Goal: Task Accomplishment & Management: Use online tool/utility

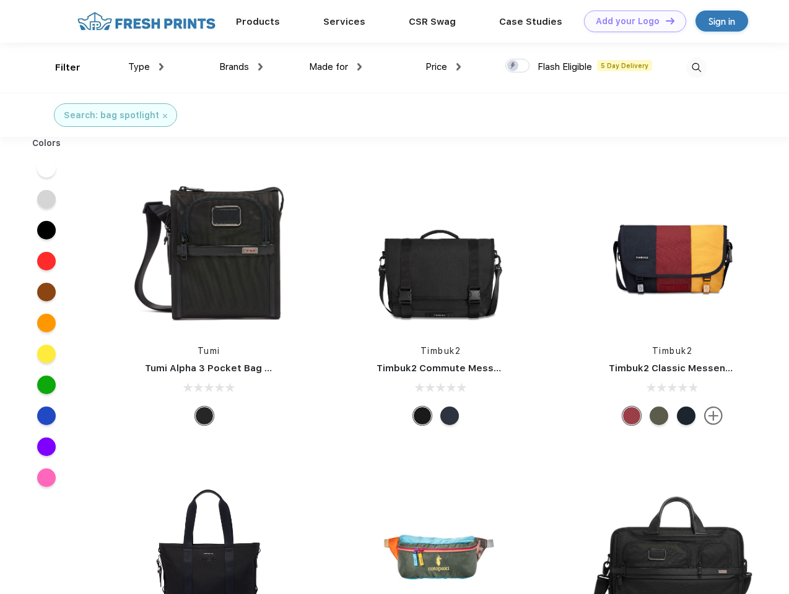
click at [630, 21] on link "Add your Logo Design Tool" at bounding box center [635, 22] width 102 height 22
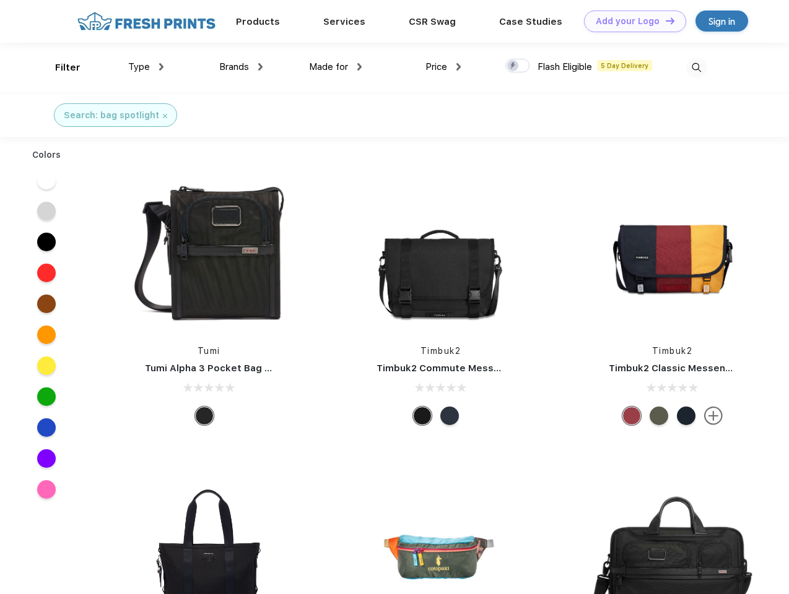
click at [0, 0] on div "Design Tool" at bounding box center [0, 0] width 0 height 0
click at [664, 20] on link "Add your Logo Design Tool" at bounding box center [635, 22] width 102 height 22
click at [59, 67] on div "Filter" at bounding box center [67, 68] width 25 height 14
click at [146, 67] on span "Type" at bounding box center [139, 66] width 22 height 11
click at [241, 67] on span "Brands" at bounding box center [234, 66] width 30 height 11
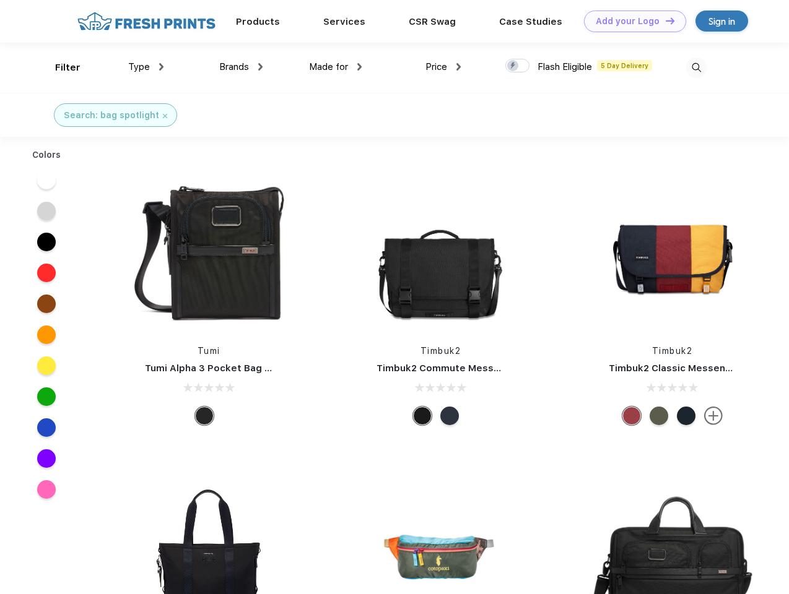
click at [336, 67] on span "Made for" at bounding box center [328, 66] width 39 height 11
click at [443, 67] on span "Price" at bounding box center [436, 66] width 22 height 11
click at [517, 66] on div at bounding box center [517, 66] width 24 height 14
click at [513, 66] on input "checkbox" at bounding box center [509, 62] width 8 height 8
click at [696, 67] on img at bounding box center [696, 68] width 20 height 20
